Goal: Task Accomplishment & Management: Use online tool/utility

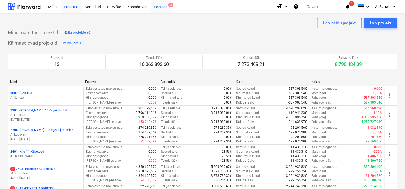
click at [156, 7] on div "Postkast 3" at bounding box center [161, 6] width 21 height 13
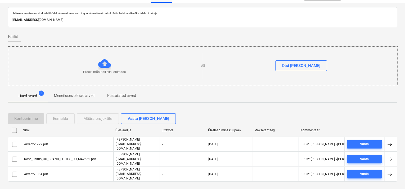
scroll to position [16, 0]
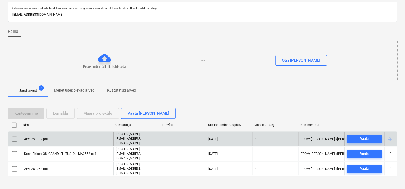
click at [55, 141] on div "Arve 251992.pdf" at bounding box center [67, 138] width 92 height 13
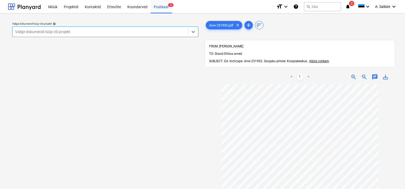
click at [154, 29] on div "Valige dokumendi tüüp või projekt" at bounding box center [100, 31] width 176 height 7
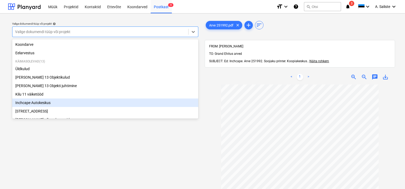
click at [44, 105] on div "Inchcape Autokeskus" at bounding box center [105, 102] width 186 height 8
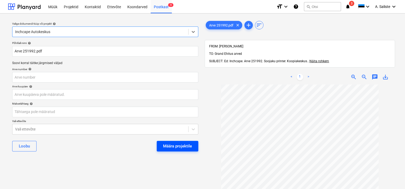
click at [188, 148] on div "Määra projektile" at bounding box center [177, 146] width 29 height 7
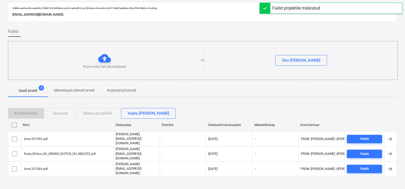
scroll to position [16, 0]
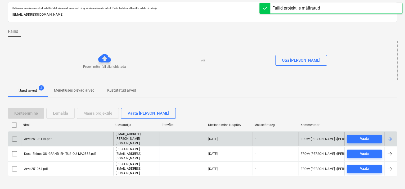
click at [38, 140] on div "Arve 25108115.pdf" at bounding box center [37, 139] width 28 height 4
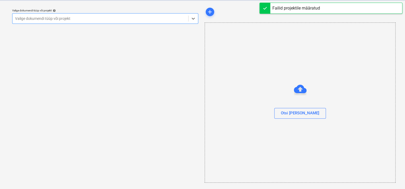
scroll to position [13, 0]
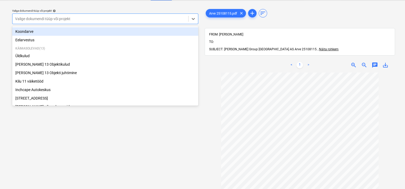
click at [165, 20] on div at bounding box center [100, 18] width 170 height 5
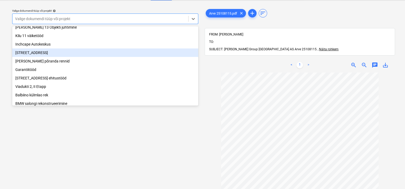
scroll to position [53, 0]
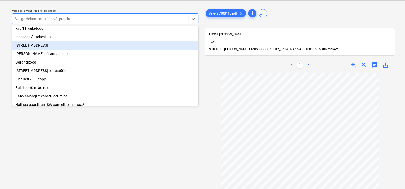
click at [69, 46] on div "[STREET_ADDRESS]" at bounding box center [105, 45] width 186 height 8
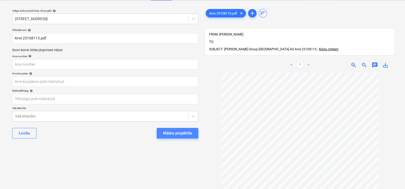
click at [180, 133] on div "Määra projektile" at bounding box center [177, 133] width 29 height 7
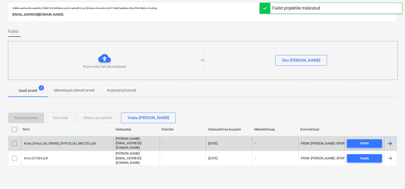
click at [72, 145] on div "Kose_Ehitus_OU_GRAND_EHITUS_OU_MA2552.pdf" at bounding box center [59, 144] width 72 height 4
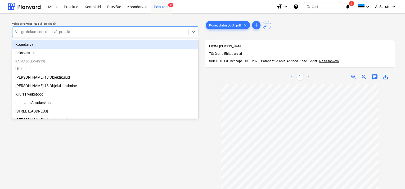
click at [145, 31] on div at bounding box center [100, 31] width 170 height 5
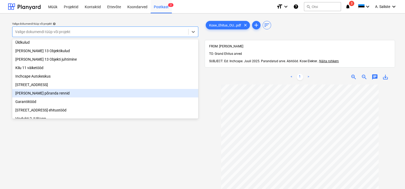
scroll to position [53, 0]
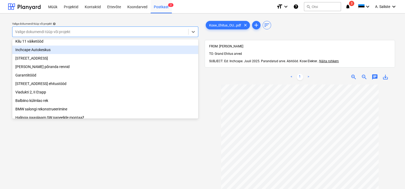
click at [63, 53] on div "Inchcape Autokeskus" at bounding box center [105, 49] width 186 height 8
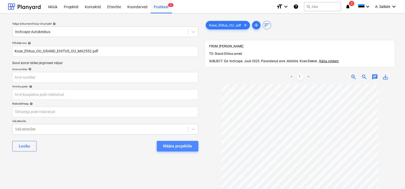
click at [175, 148] on div "Määra projektile" at bounding box center [177, 146] width 29 height 7
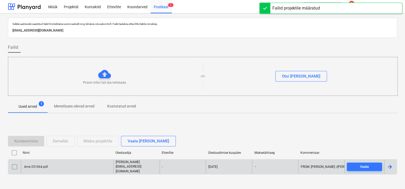
click at [43, 165] on div "Arve 251064.pdf" at bounding box center [35, 167] width 25 height 4
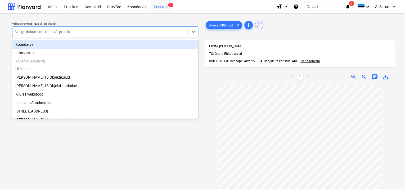
drag, startPoint x: 123, startPoint y: 30, endPoint x: 117, endPoint y: 31, distance: 6.1
click at [123, 30] on div at bounding box center [100, 31] width 170 height 5
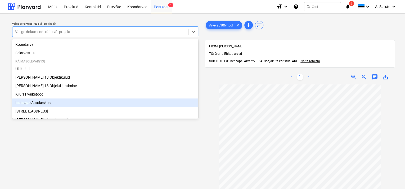
click at [38, 106] on div "Inchcape Autokeskus" at bounding box center [105, 102] width 186 height 8
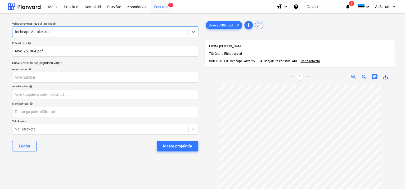
scroll to position [37, 0]
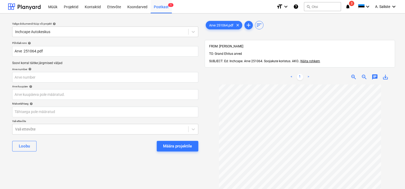
click at [169, 152] on div "[PERSON_NAME] projektile" at bounding box center [105, 145] width 186 height 19
click at [177, 145] on div "Määra projektile" at bounding box center [177, 146] width 29 height 7
